Goal: Task Accomplishment & Management: Manage account settings

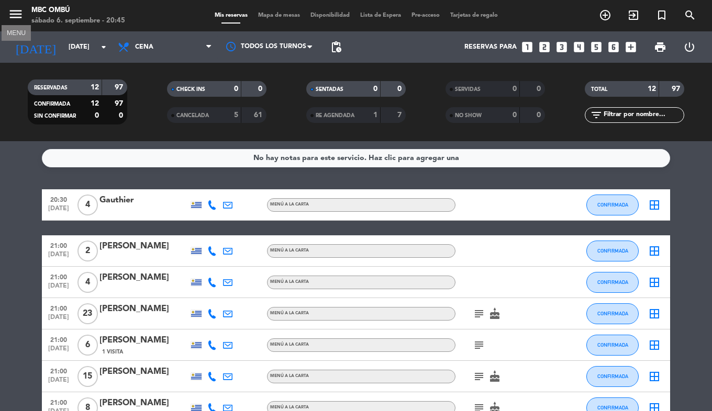
click at [16, 17] on icon "menu" at bounding box center [16, 14] width 16 height 16
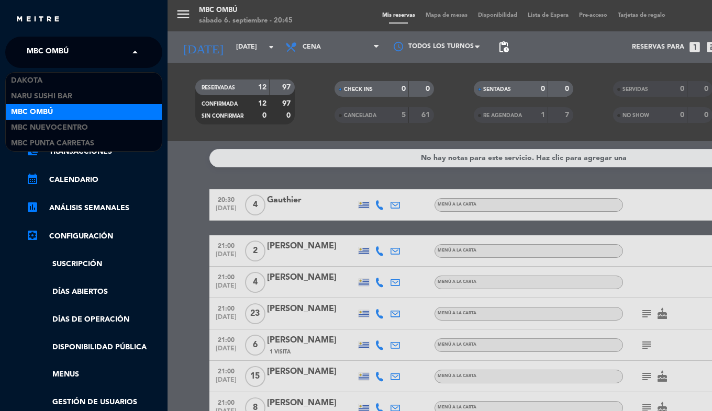
click at [63, 56] on span "MBC Ombú" at bounding box center [48, 52] width 42 height 22
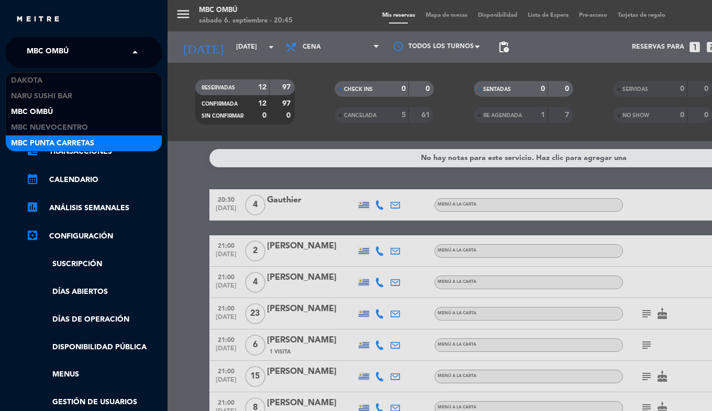
click at [74, 140] on span "MBC Punta Carretas" at bounding box center [52, 144] width 83 height 12
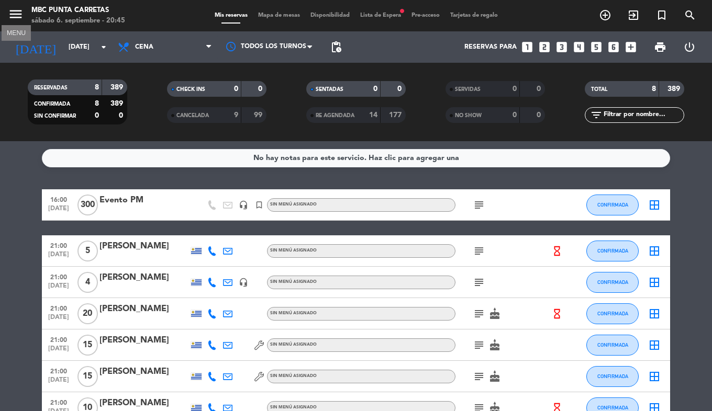
click at [15, 19] on icon "menu" at bounding box center [16, 14] width 16 height 16
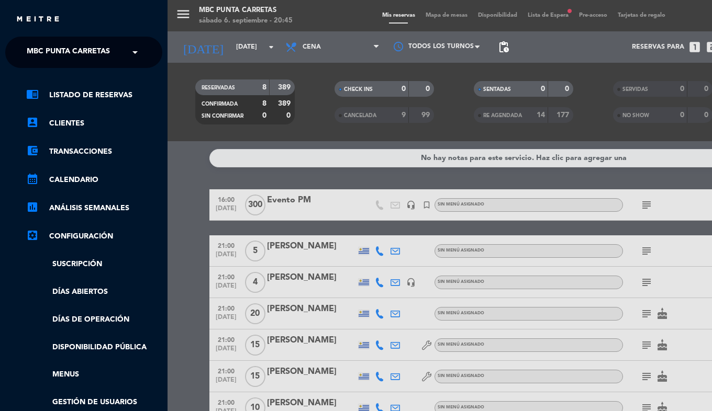
click at [38, 44] on span "MBC Punta Carretas" at bounding box center [68, 52] width 83 height 22
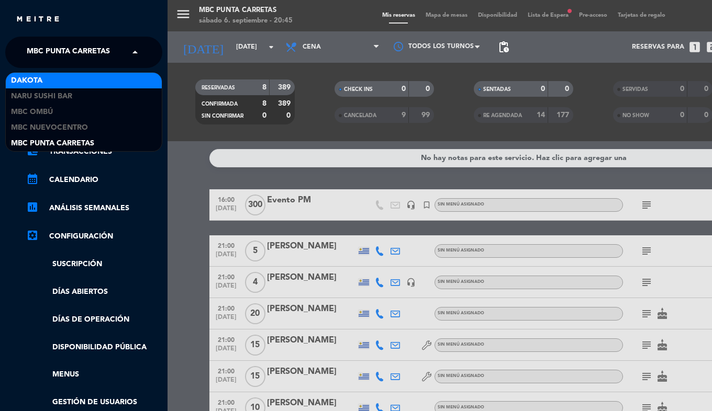
click at [58, 80] on div "Dakota" at bounding box center [84, 81] width 156 height 16
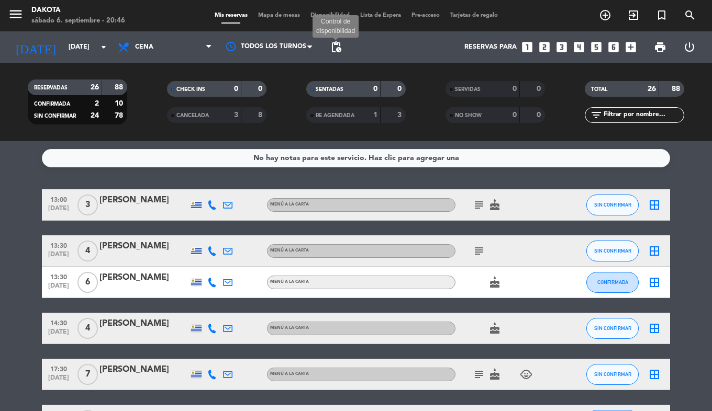
click at [331, 50] on span "pending_actions" at bounding box center [336, 47] width 13 height 13
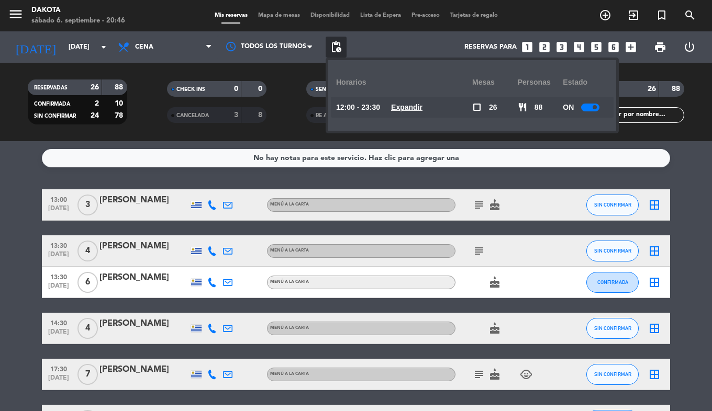
click at [422, 104] on u "Expandir" at bounding box center [406, 107] width 31 height 8
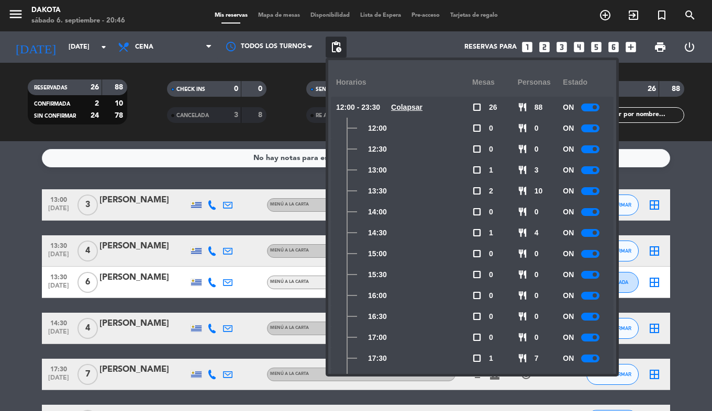
scroll to position [259, 0]
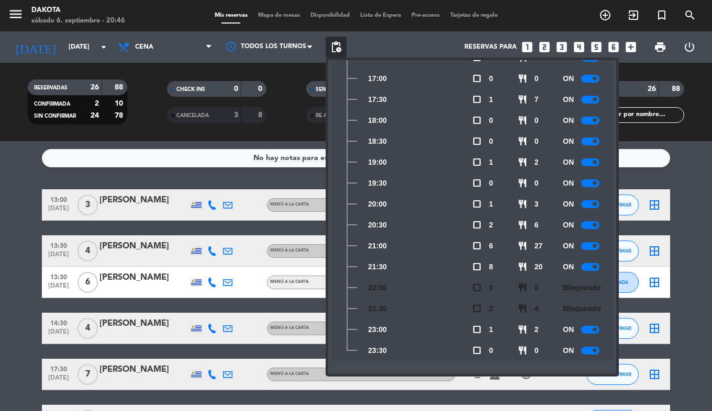
click at [594, 263] on div at bounding box center [590, 267] width 18 height 8
click at [590, 247] on div at bounding box center [590, 246] width 18 height 8
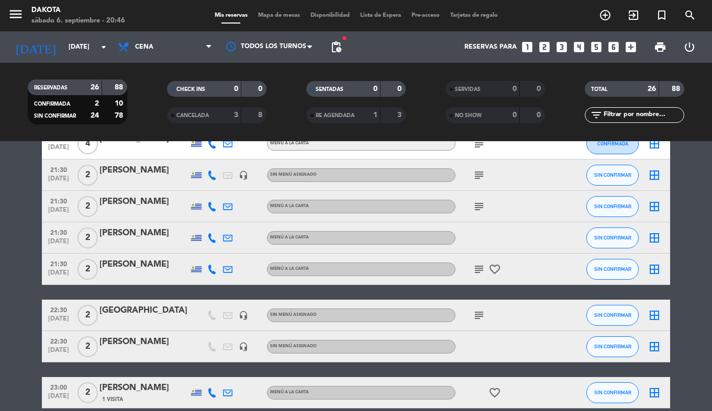
scroll to position [793, 0]
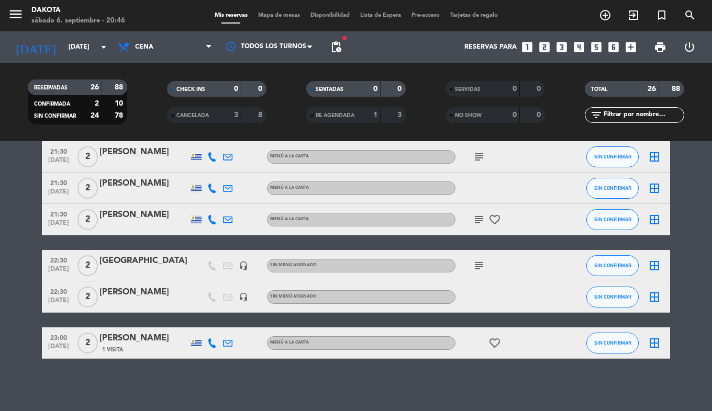
click at [138, 299] on div "[PERSON_NAME]" at bounding box center [143, 297] width 89 height 22
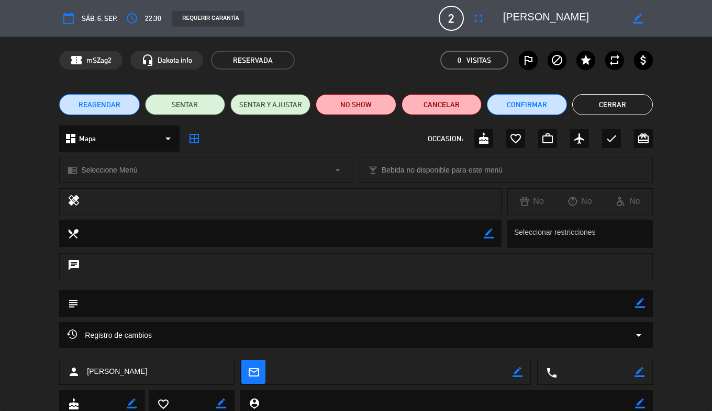
click at [636, 303] on icon "border_color" at bounding box center [640, 303] width 10 height 10
type textarea "no paga"
click at [644, 303] on icon at bounding box center [640, 303] width 10 height 10
click at [615, 105] on button "Cerrar" at bounding box center [612, 104] width 80 height 21
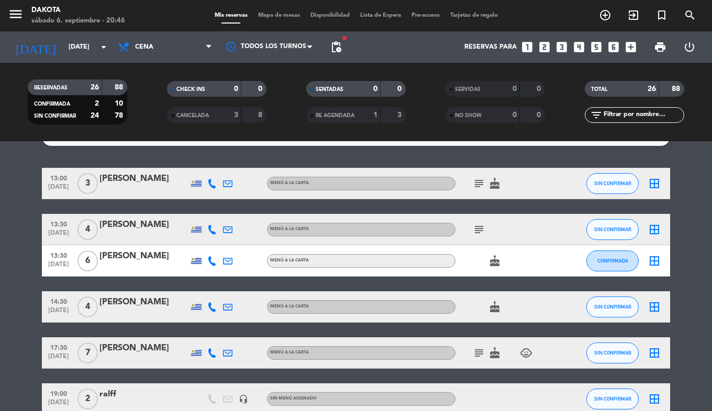
scroll to position [0, 0]
